Goal: Register for event/course

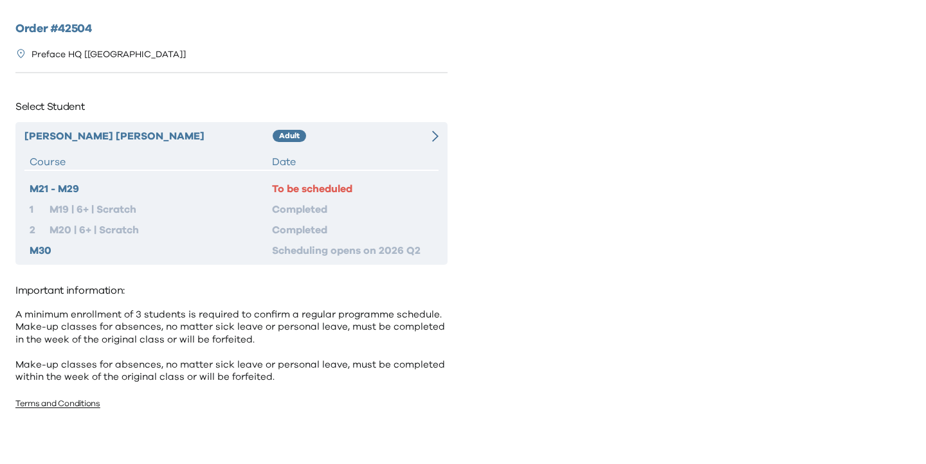
click at [420, 127] on div "Yui Hin [PERSON_NAME] Adult Course Date M21 - M29 To be scheduled 1 M19 | 6+ | …" at bounding box center [231, 193] width 432 height 143
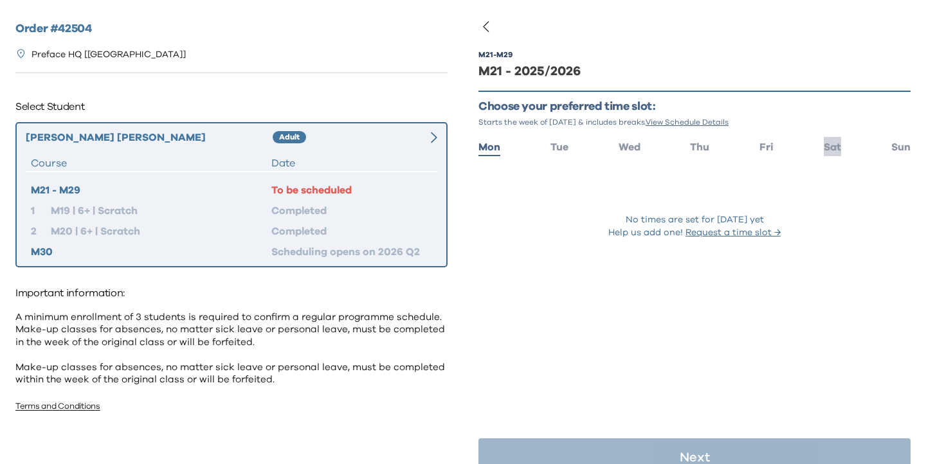
click at [839, 143] on span "Sat" at bounding box center [832, 147] width 17 height 10
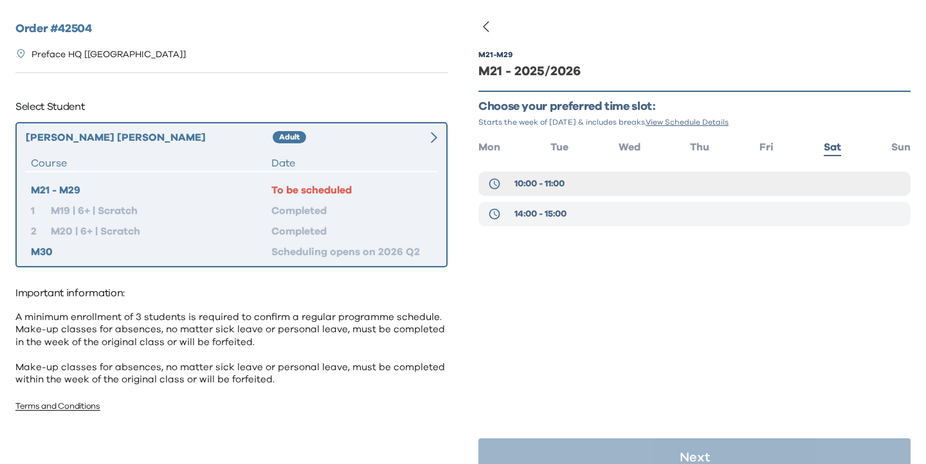
click at [749, 208] on button "14:00 - 15:00" at bounding box center [694, 214] width 432 height 24
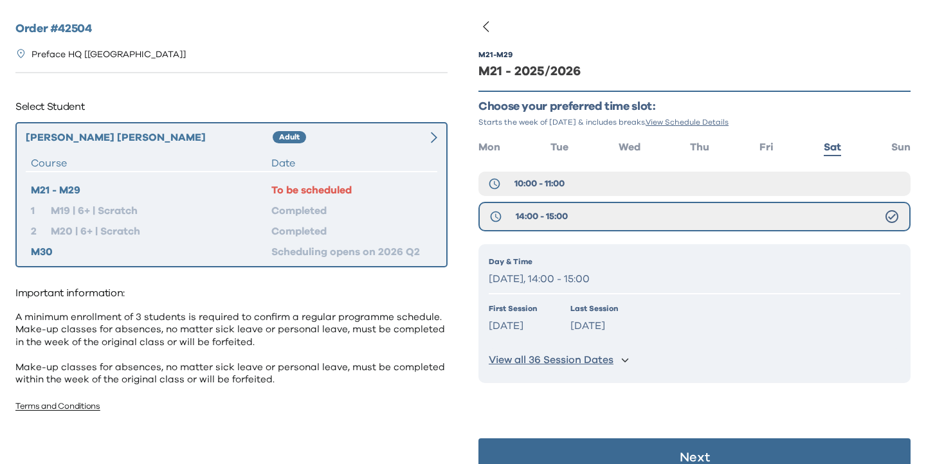
click at [723, 329] on div "First Session Sep 13 2025 Last Session Jun 12 2026" at bounding box center [695, 319] width 412 height 33
click at [555, 356] on p "View all 36 Session Dates" at bounding box center [551, 361] width 125 height 14
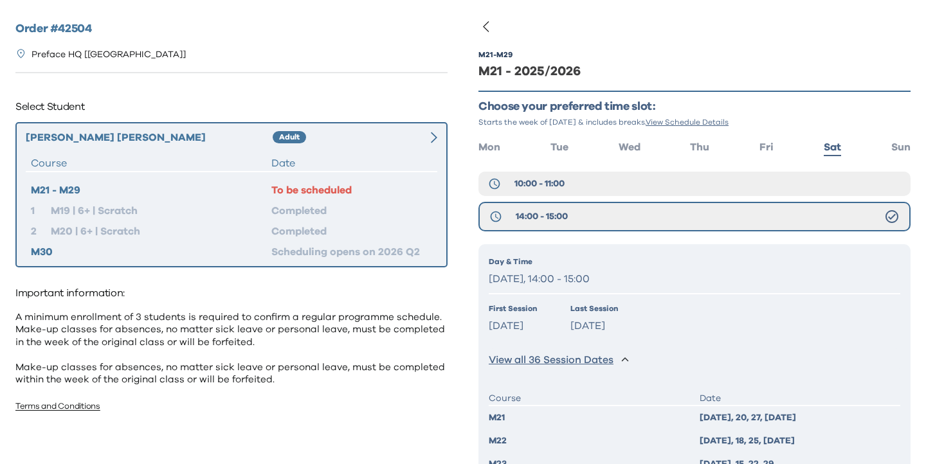
scroll to position [225, 0]
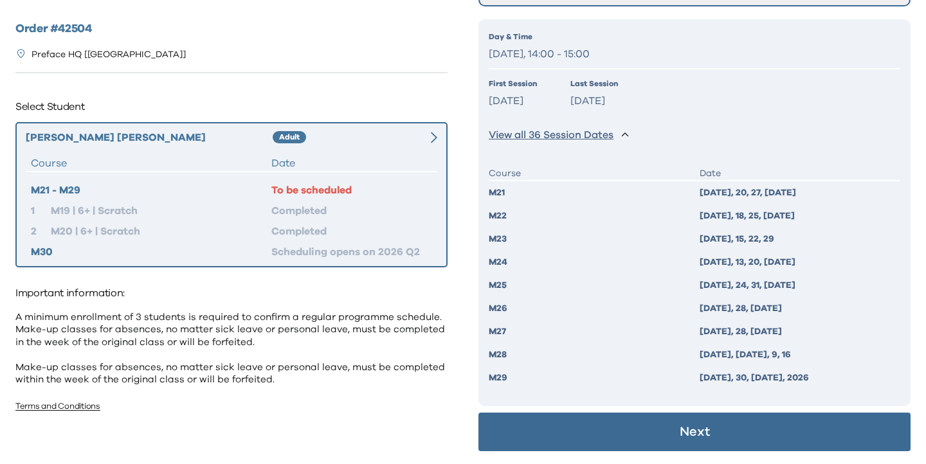
click at [664, 430] on button "Next" at bounding box center [694, 432] width 432 height 39
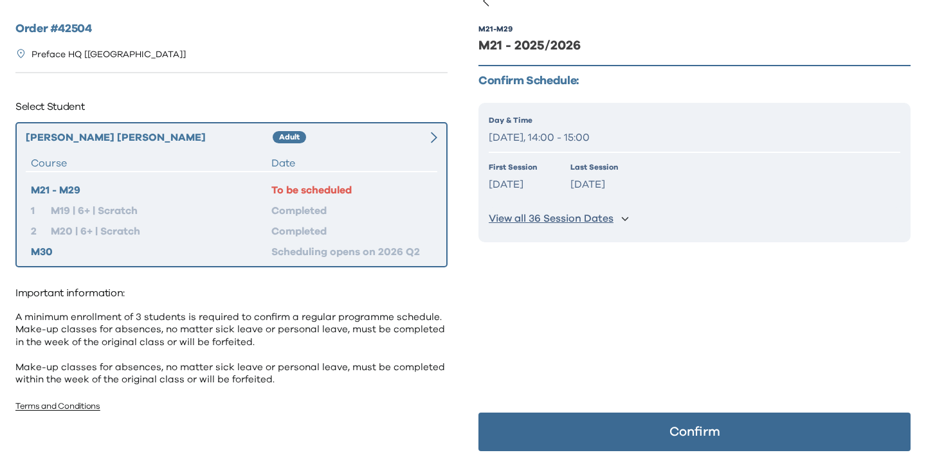
click at [664, 430] on button "Confirm" at bounding box center [694, 432] width 432 height 39
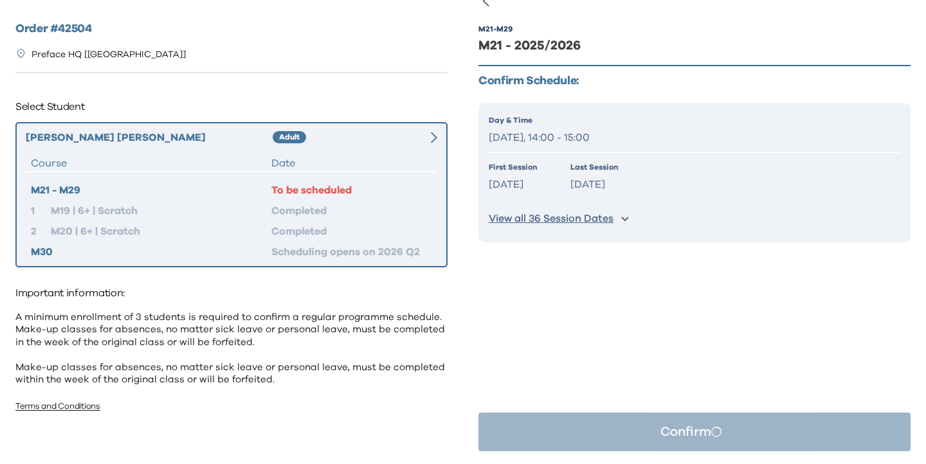
scroll to position [0, 0]
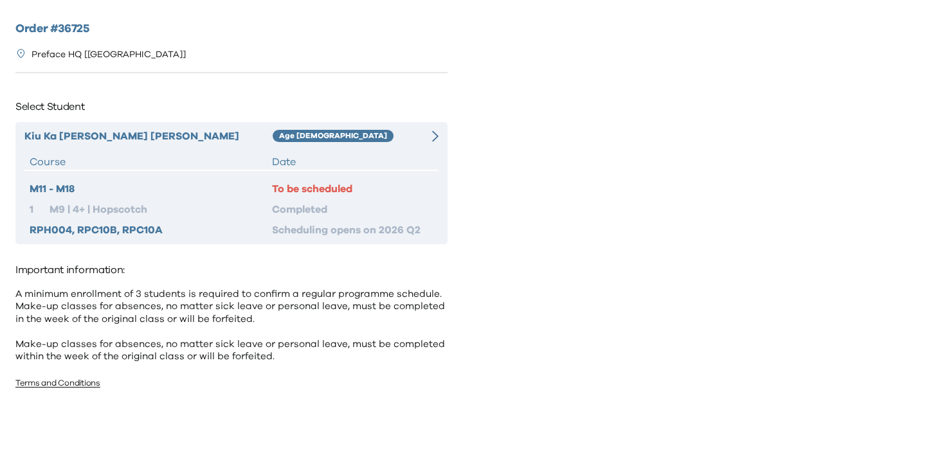
click at [435, 132] on icon at bounding box center [435, 137] width 6 height 12
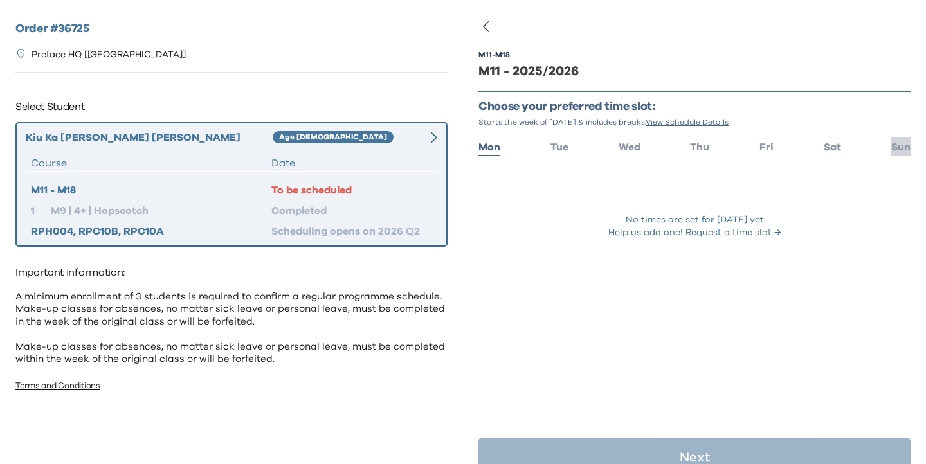
click at [901, 148] on span "Sun" at bounding box center [900, 147] width 19 height 10
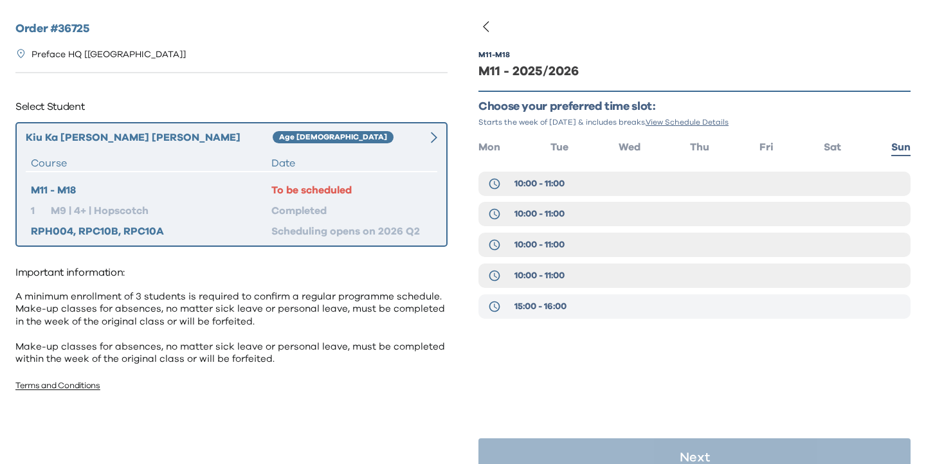
click at [603, 304] on button "15:00 - 16:00" at bounding box center [694, 307] width 432 height 24
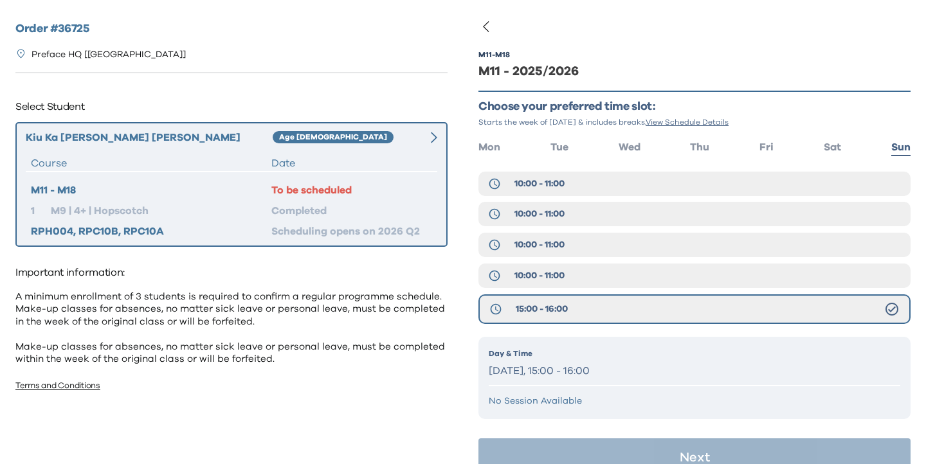
click at [560, 369] on p "Sunday, 15:00 - 16:00" at bounding box center [695, 371] width 412 height 19
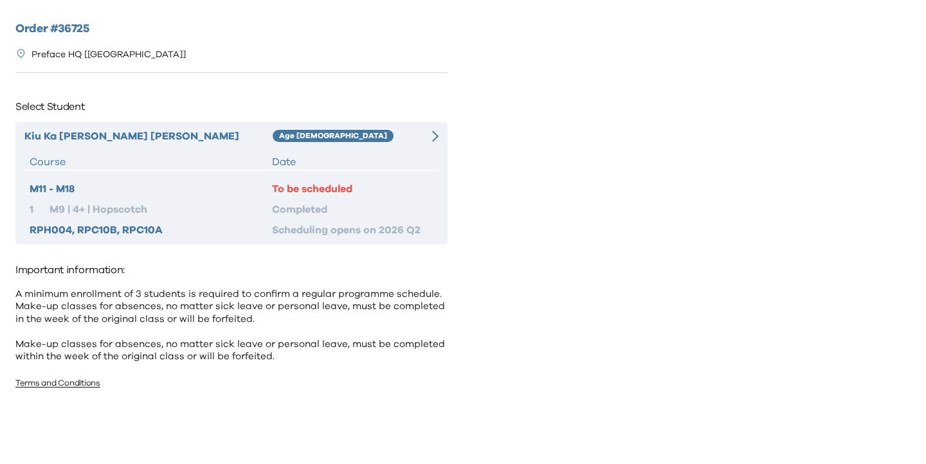
click at [349, 140] on div "Age 4-5" at bounding box center [345, 136] width 145 height 15
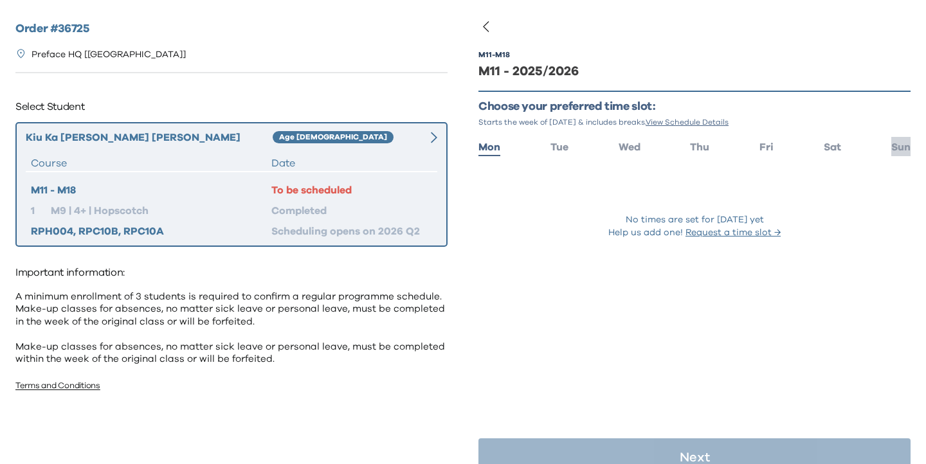
click at [895, 146] on span "Sun" at bounding box center [900, 147] width 19 height 10
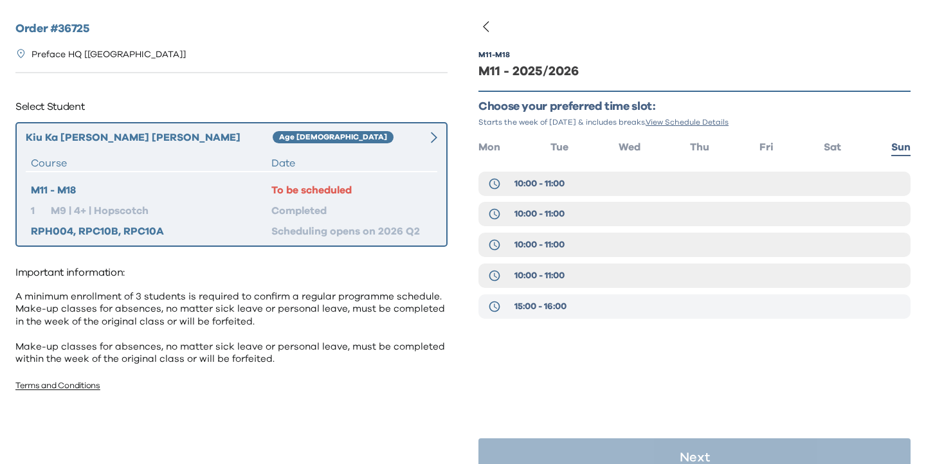
click at [681, 305] on button "15:00 - 16:00" at bounding box center [694, 307] width 432 height 24
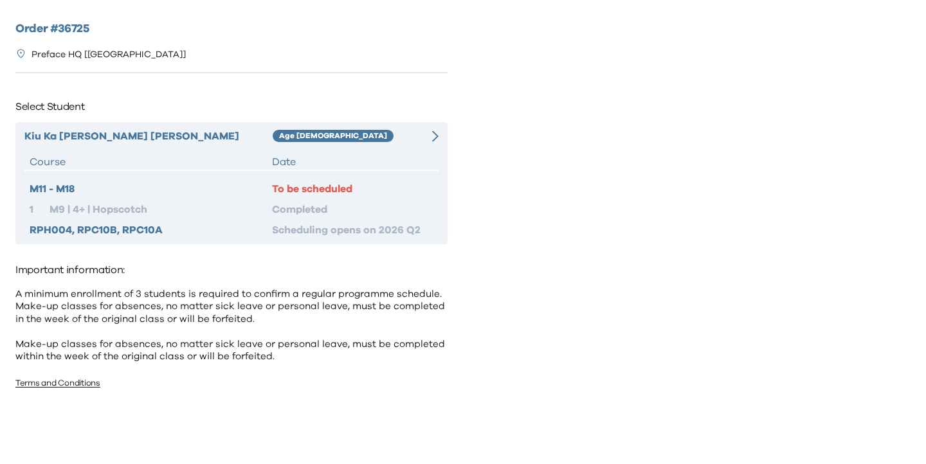
click at [318, 167] on div "Date" at bounding box center [352, 161] width 161 height 15
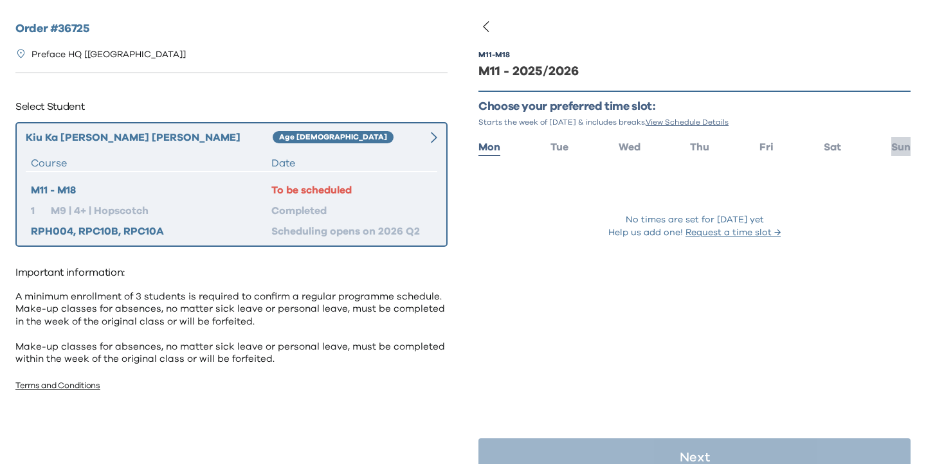
click at [901, 143] on span "Sun" at bounding box center [900, 147] width 19 height 10
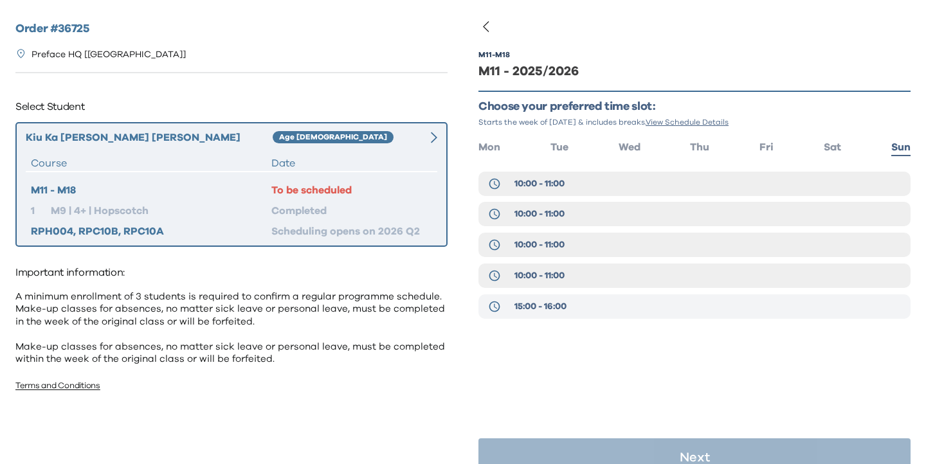
click at [653, 309] on button "15:00 - 16:00" at bounding box center [694, 307] width 432 height 24
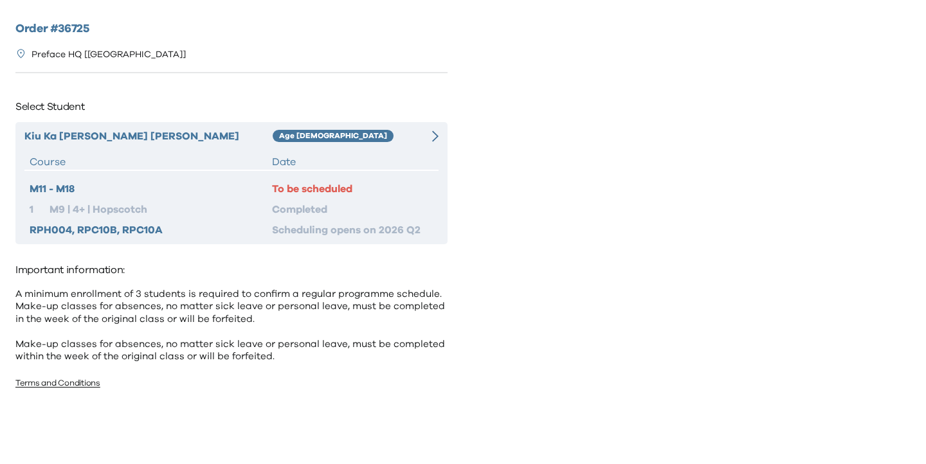
click at [316, 143] on div "Age [DEMOGRAPHIC_DATA]" at bounding box center [345, 136] width 145 height 15
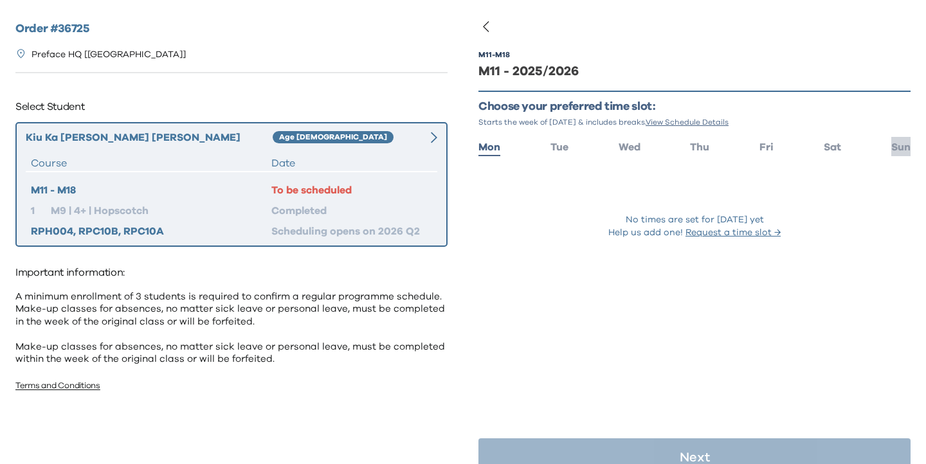
click at [901, 143] on span "Sun" at bounding box center [900, 147] width 19 height 10
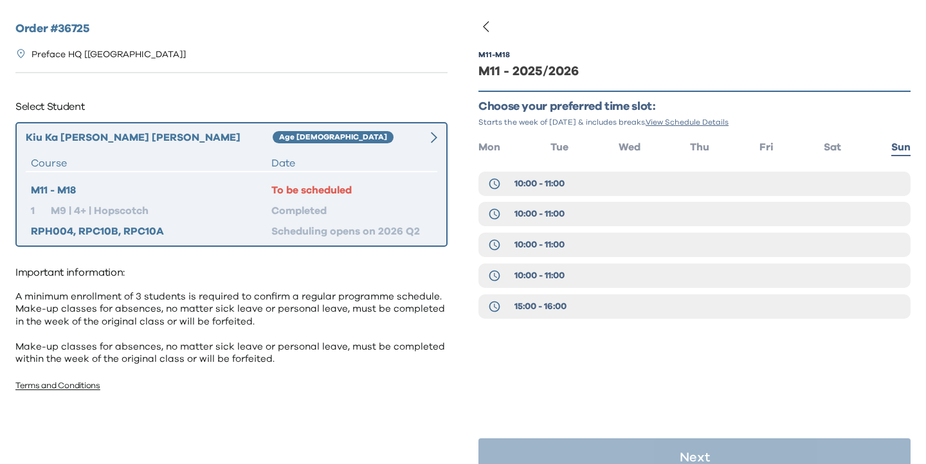
click at [590, 292] on div "10:00 - 11:00 10:00 - 11:00 10:00 - 11:00 10:00 - 11:00 15:00 - 16:00" at bounding box center [694, 249] width 432 height 154
click at [591, 307] on button "15:00 - 16:00" at bounding box center [694, 307] width 432 height 24
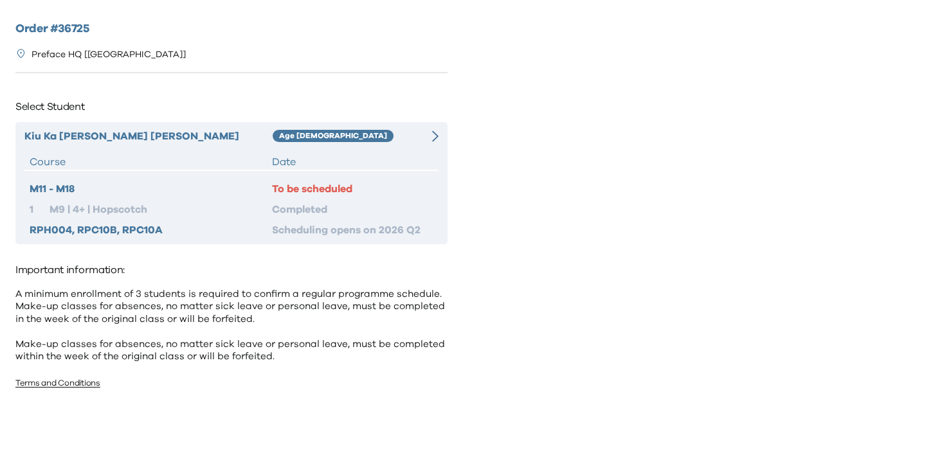
click at [438, 149] on div "Kiu Ka Trista Wong Age 4-5 Course Date M11 - M18 To be scheduled 1 M9 | 4+ | Ho…" at bounding box center [231, 183] width 432 height 122
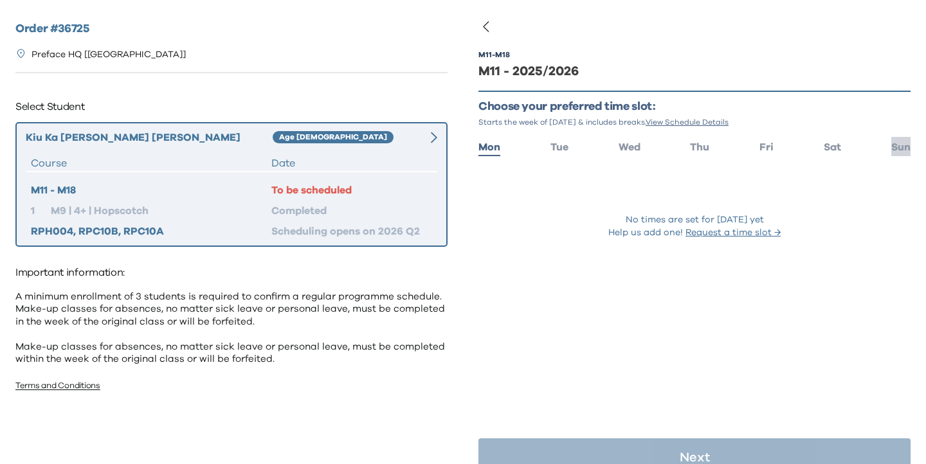
click at [900, 143] on span "Sun" at bounding box center [900, 147] width 19 height 10
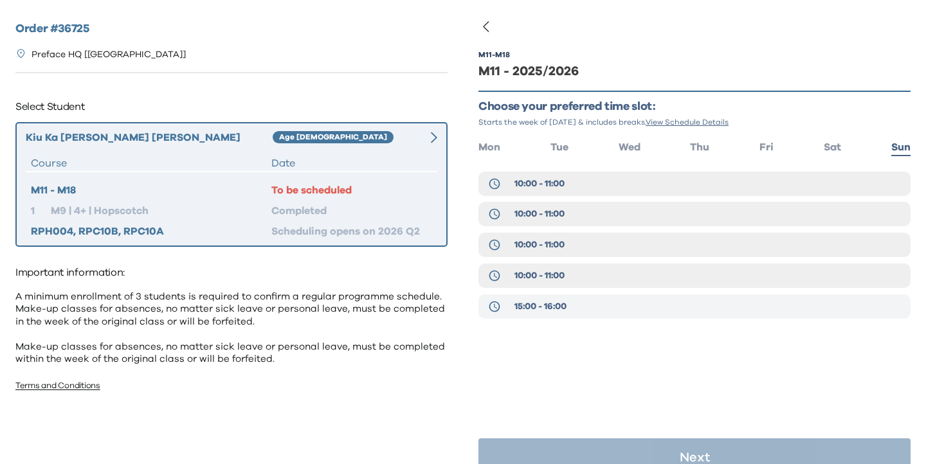
click at [545, 310] on span "15:00 - 16:00" at bounding box center [540, 306] width 52 height 13
